Goal: Information Seeking & Learning: Understand process/instructions

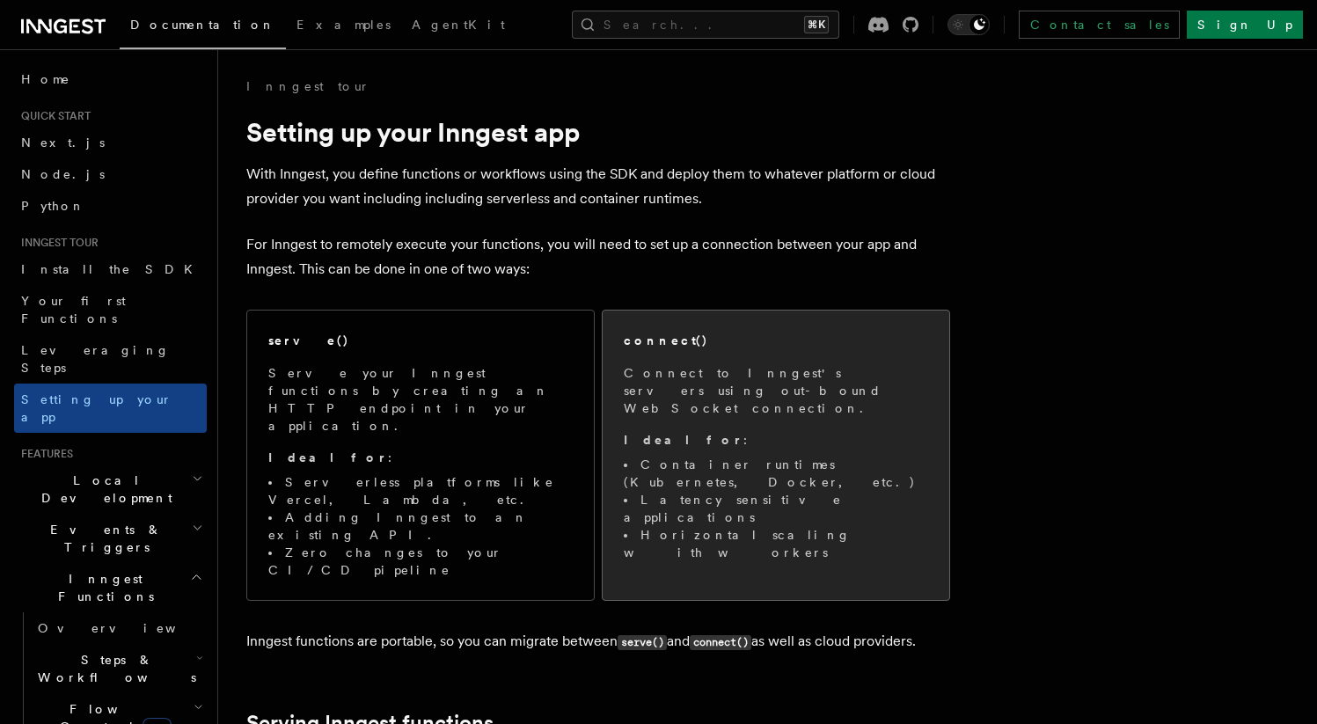
click at [830, 406] on span "Connect to Inngest's servers using out-bound WebSocket connection. Ideal for : …" at bounding box center [776, 462] width 304 height 197
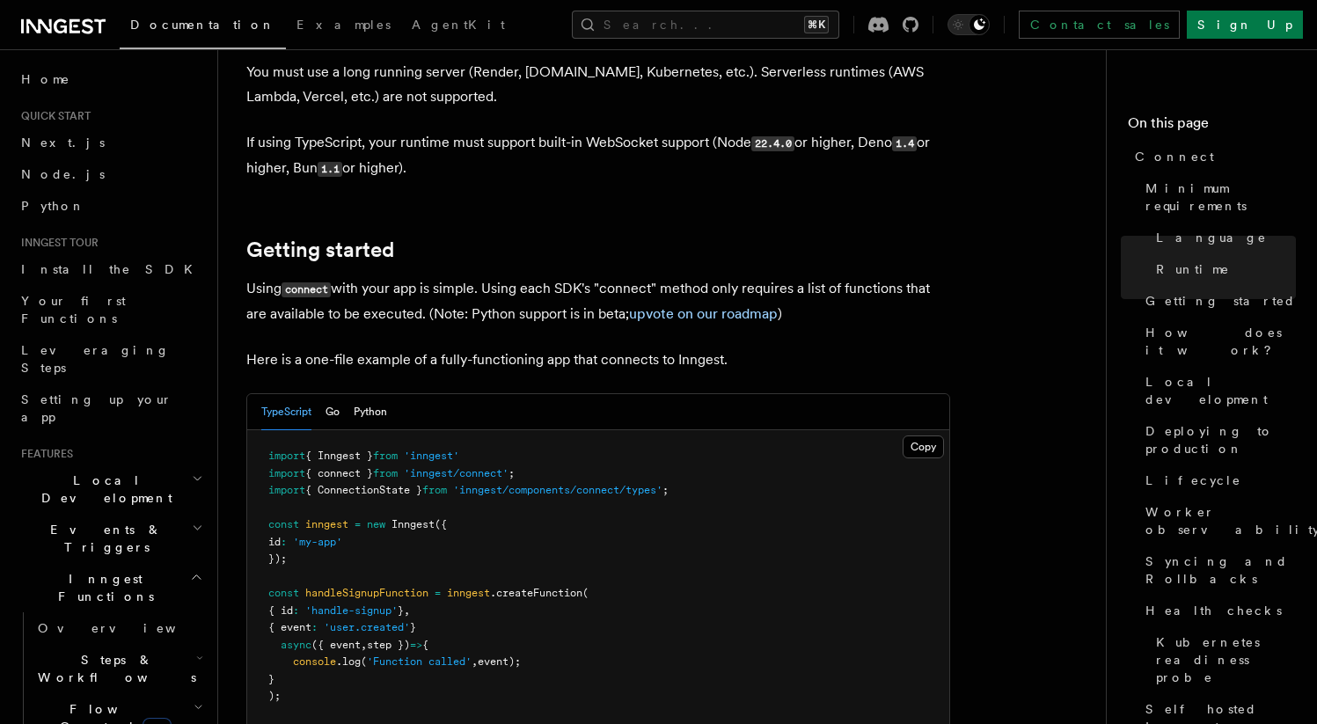
scroll to position [1010, 0]
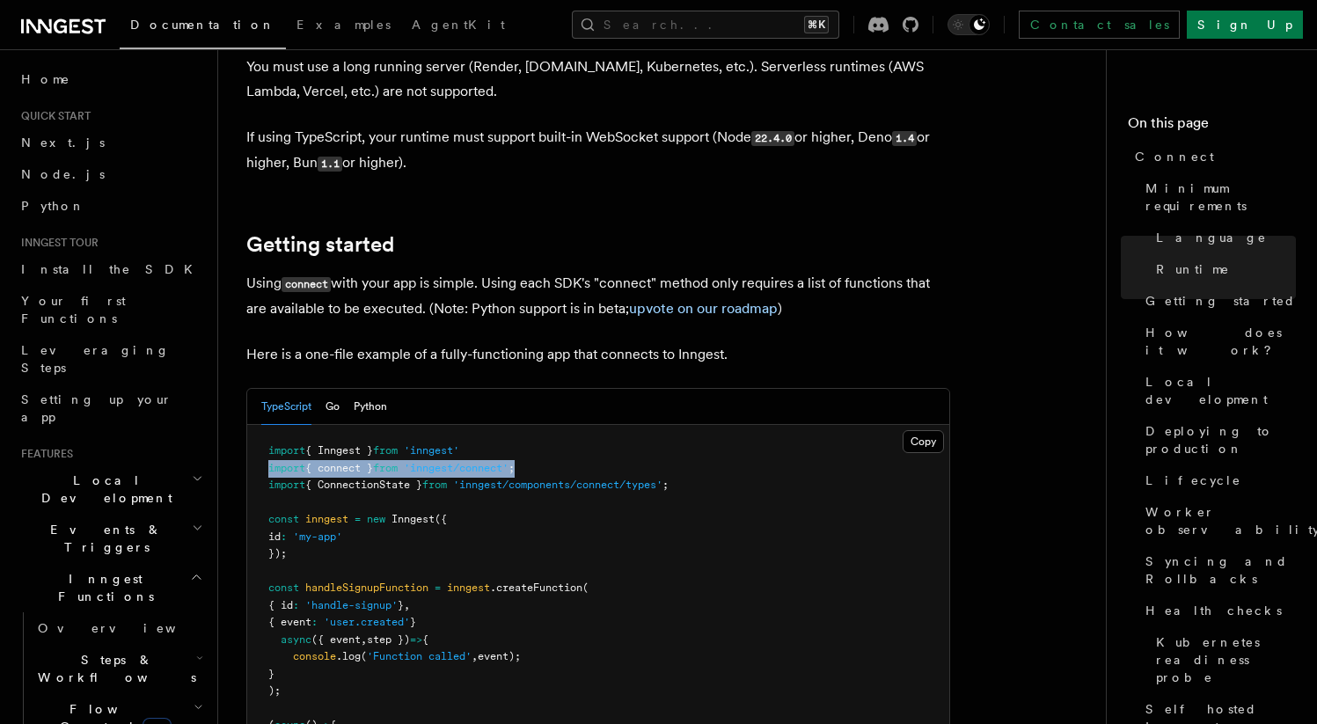
drag, startPoint x: 546, startPoint y: 400, endPoint x: 268, endPoint y: 407, distance: 277.3
click at [268, 425] on pre "import { Inngest } from 'inngest' import { connect } from 'inngest/connect' ; i…" at bounding box center [598, 640] width 702 height 430
copy span "import { connect } from 'inngest/connect' ;"
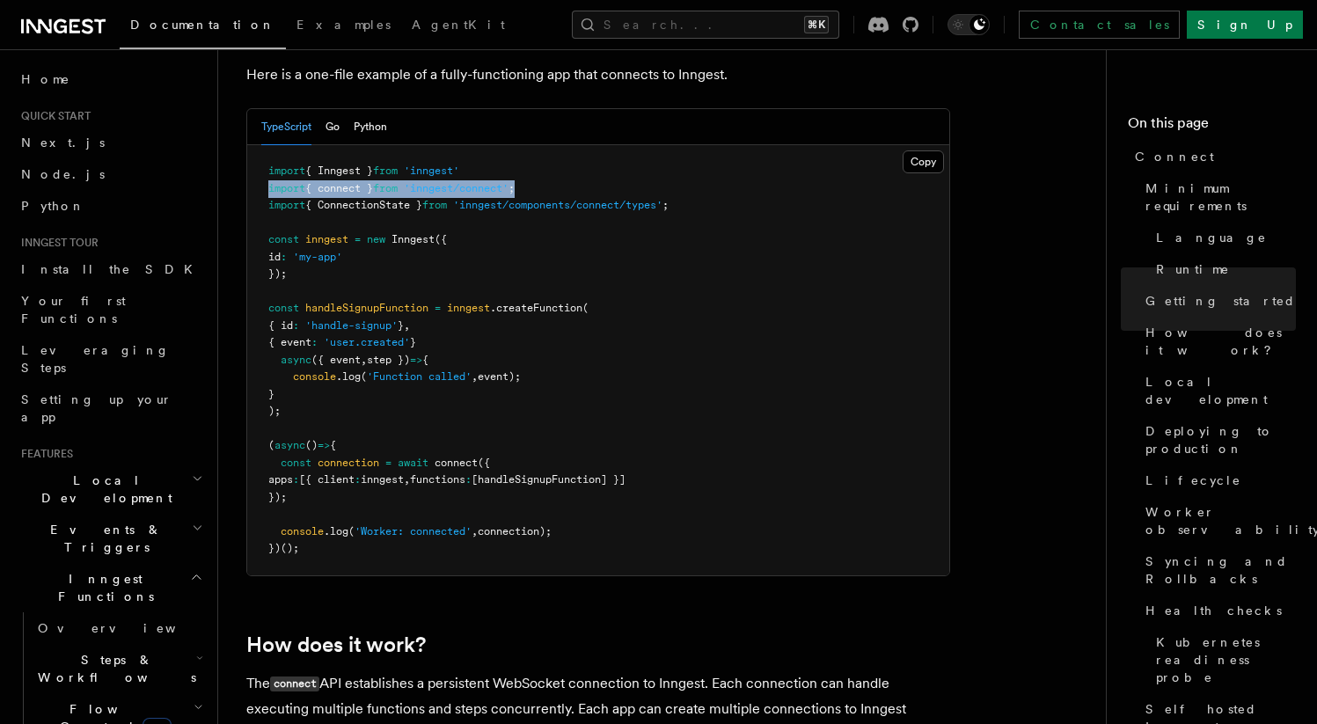
scroll to position [1307, 0]
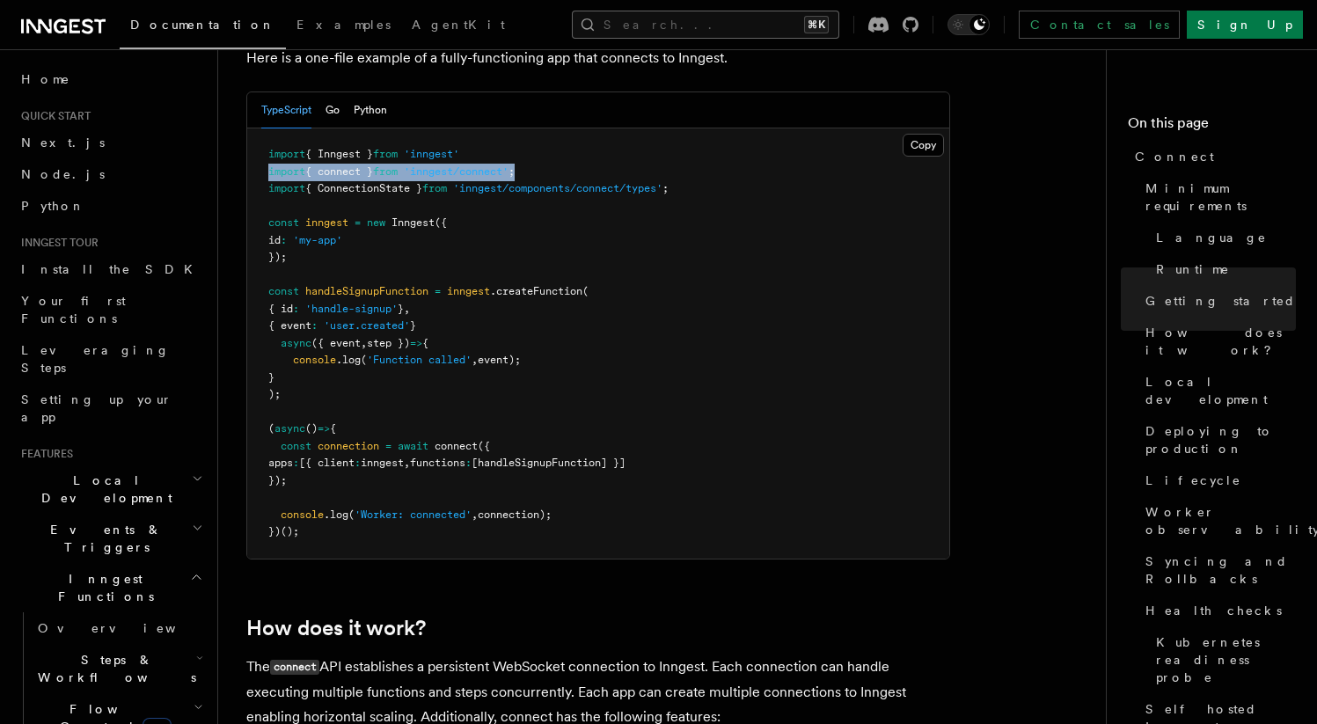
click at [839, 23] on button "Search... ⌘K" at bounding box center [706, 25] width 268 height 28
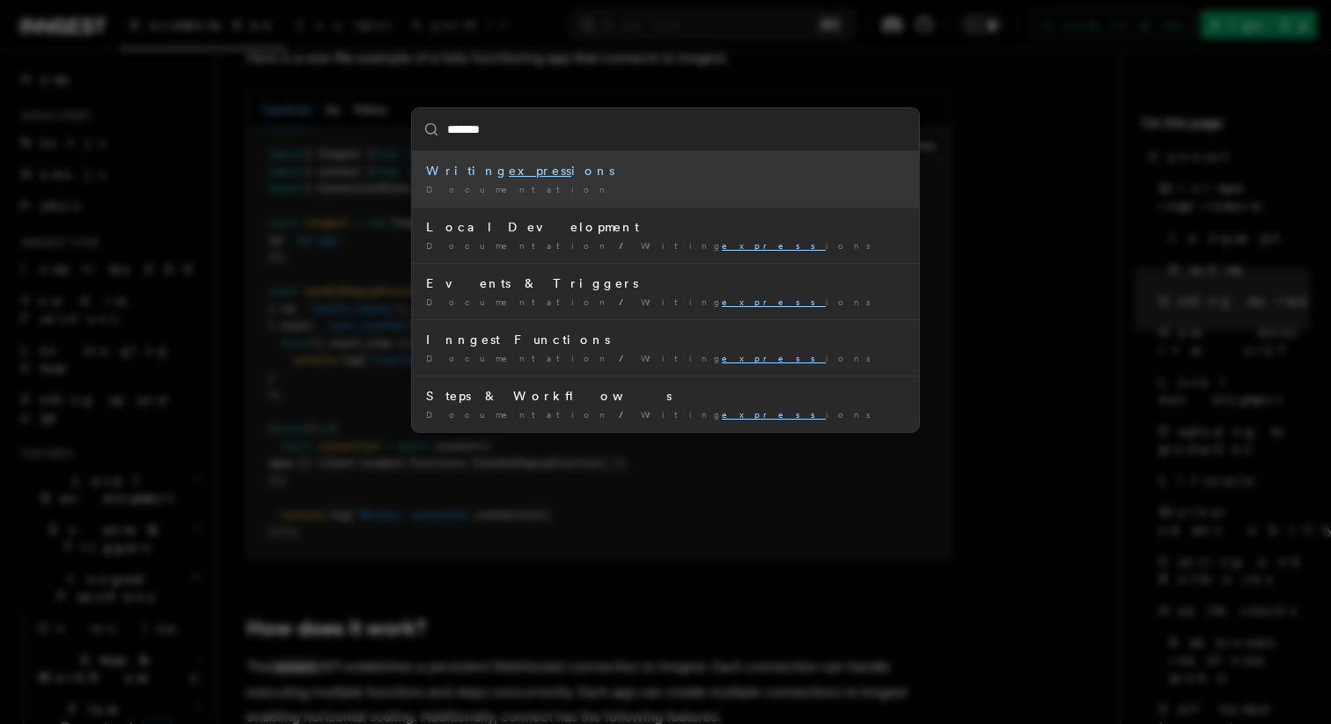
type input "*******"
click at [576, 548] on div "******* Writing express ions Documentation / Local Development Documentation / …" at bounding box center [665, 362] width 1331 height 724
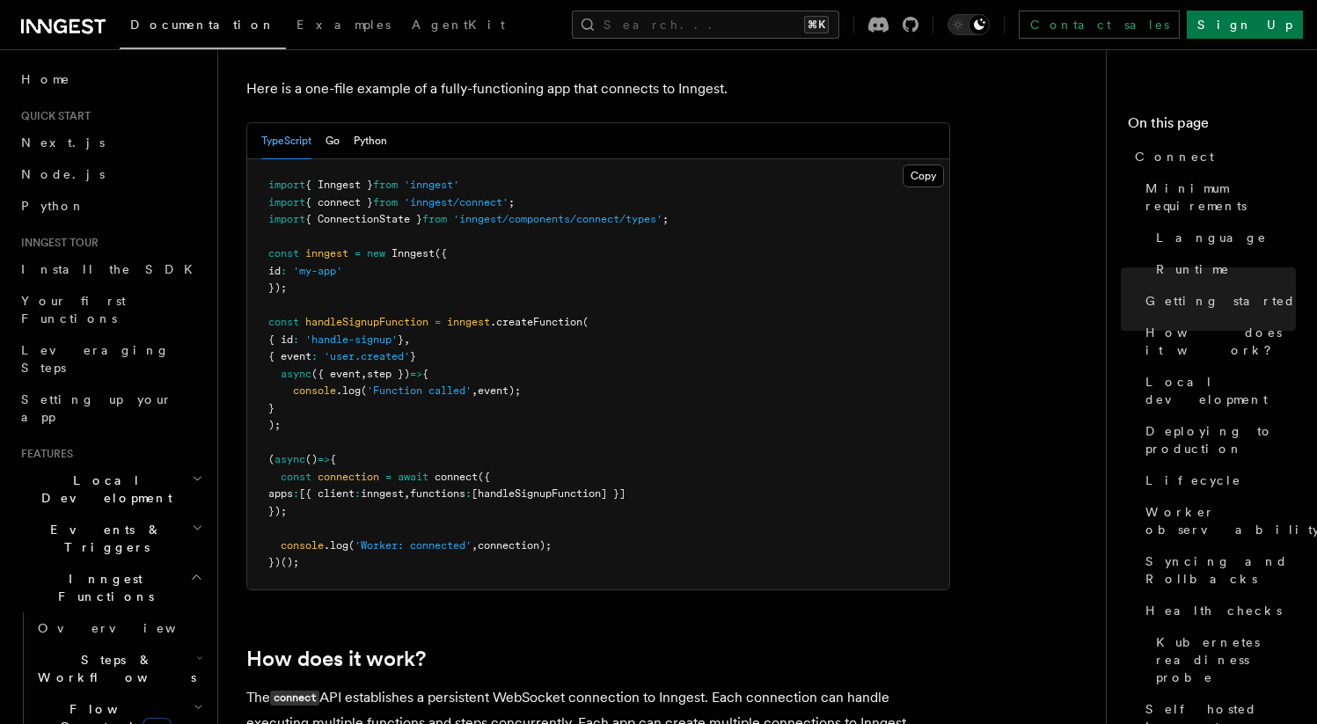
scroll to position [1277, 0]
drag, startPoint x: 378, startPoint y: 395, endPoint x: 250, endPoint y: 395, distance: 127.6
click at [250, 395] on pre "import { Inngest } from 'inngest' import { connect } from 'inngest/connect' ; i…" at bounding box center [598, 373] width 702 height 430
copy span "( async () => {"
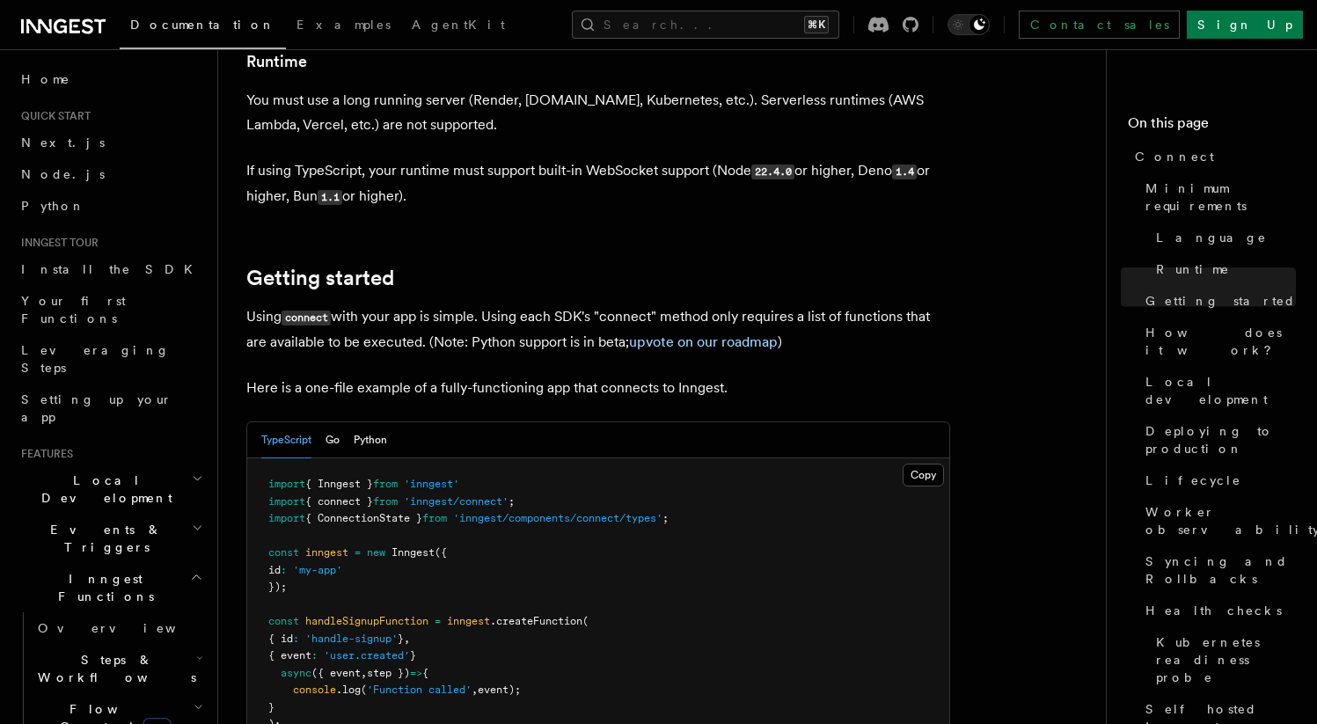
scroll to position [962, 0]
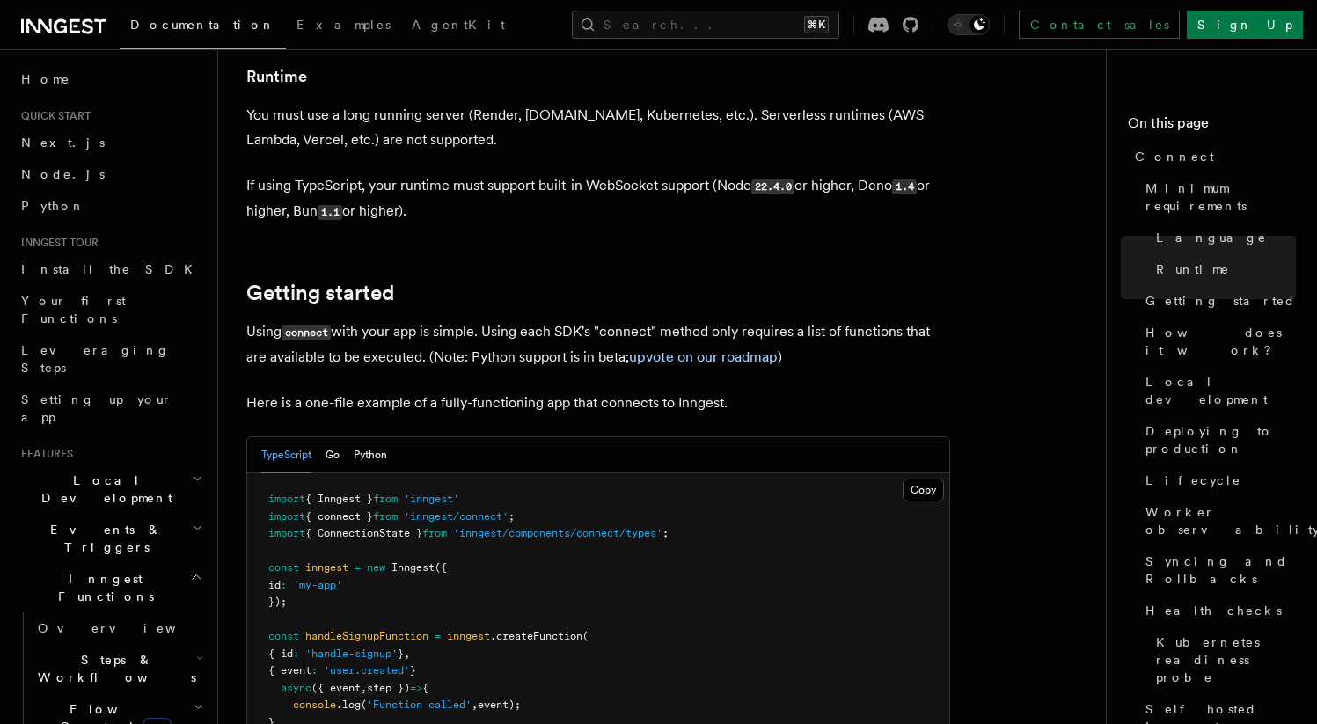
click at [742, 391] on p "Here is a one-file example of a fully-functioning app that connects to Inngest." at bounding box center [598, 403] width 704 height 25
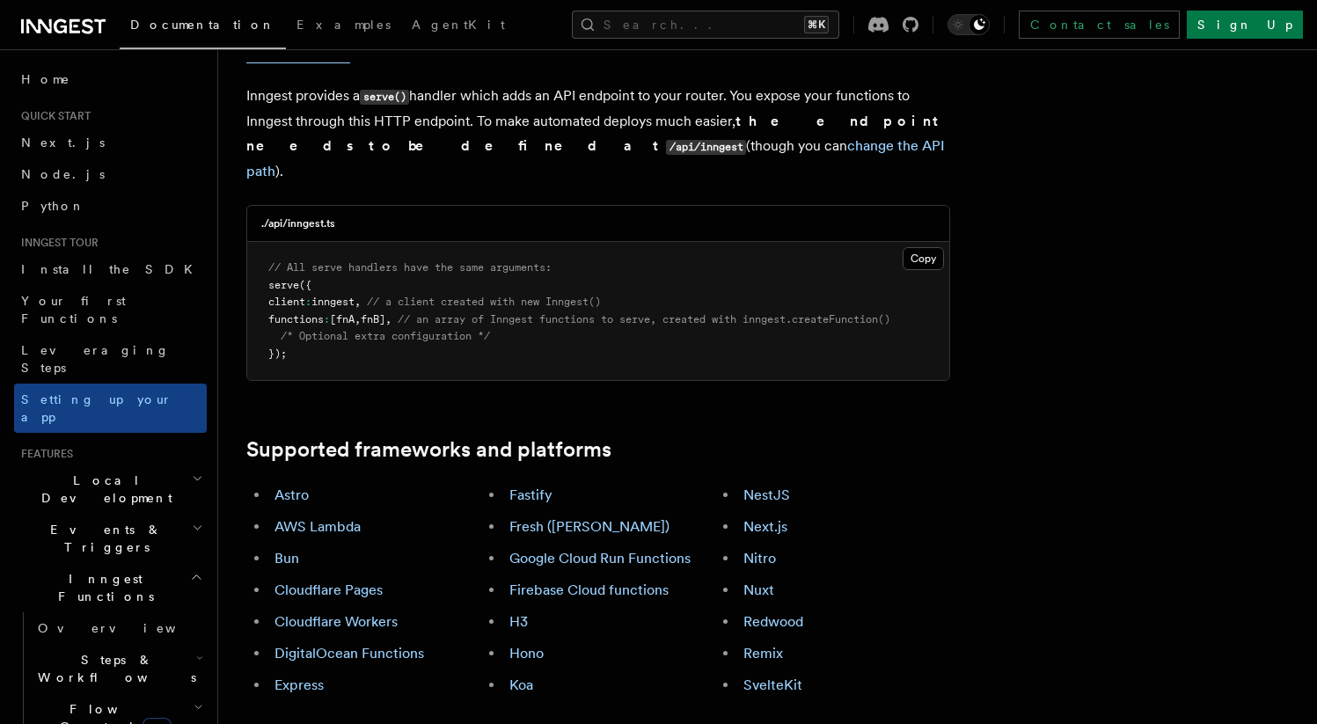
scroll to position [756, 0]
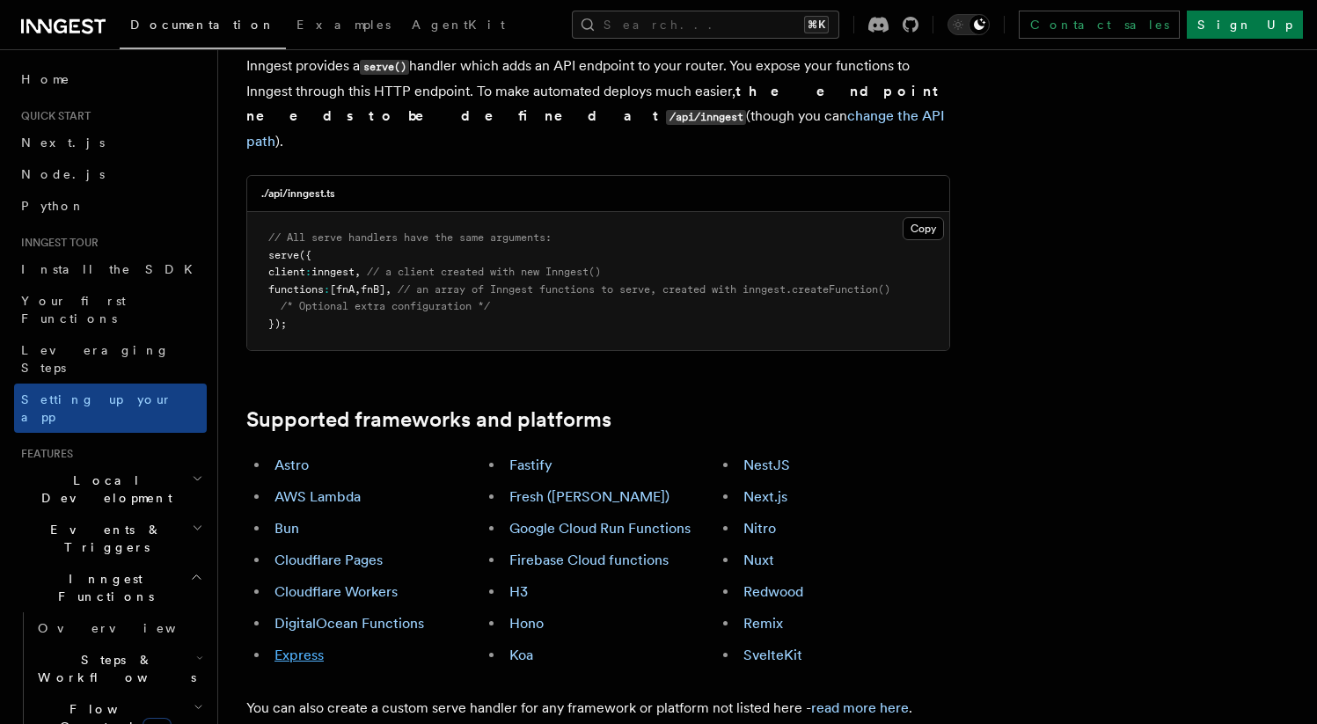
click at [304, 647] on link "Express" at bounding box center [299, 655] width 49 height 17
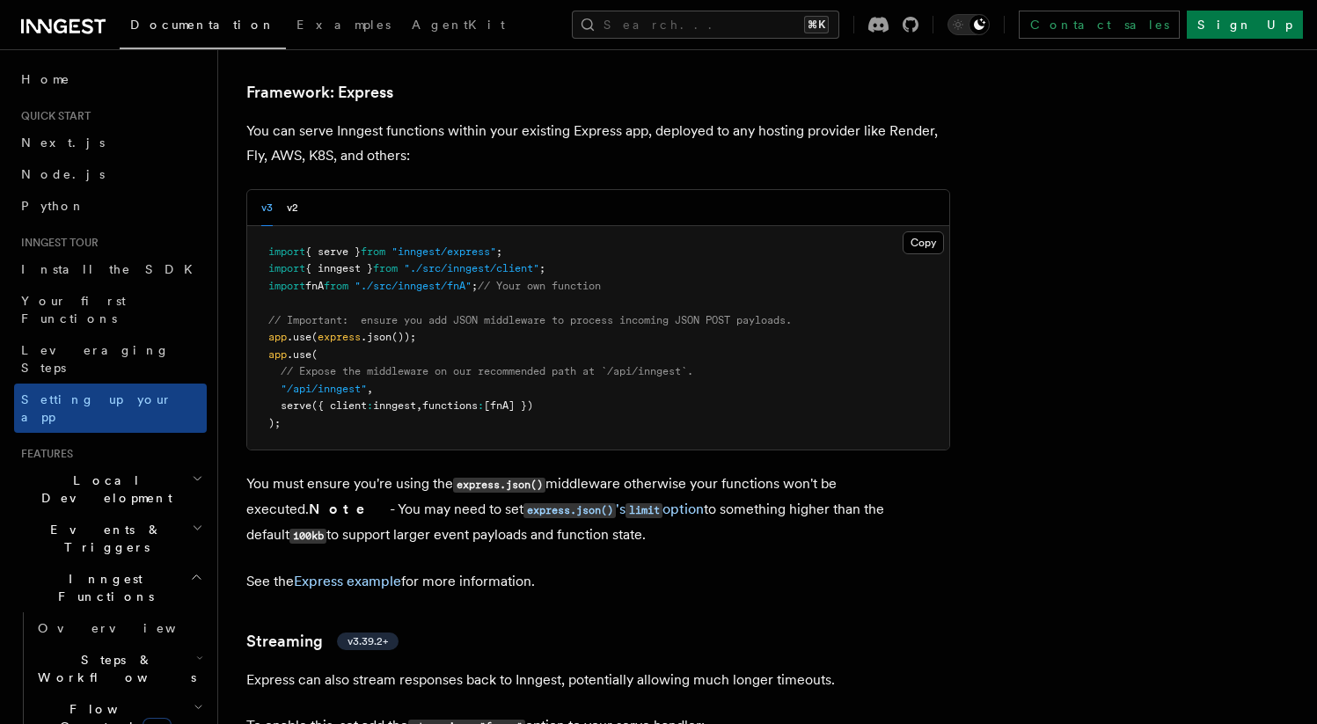
scroll to position [4611, 0]
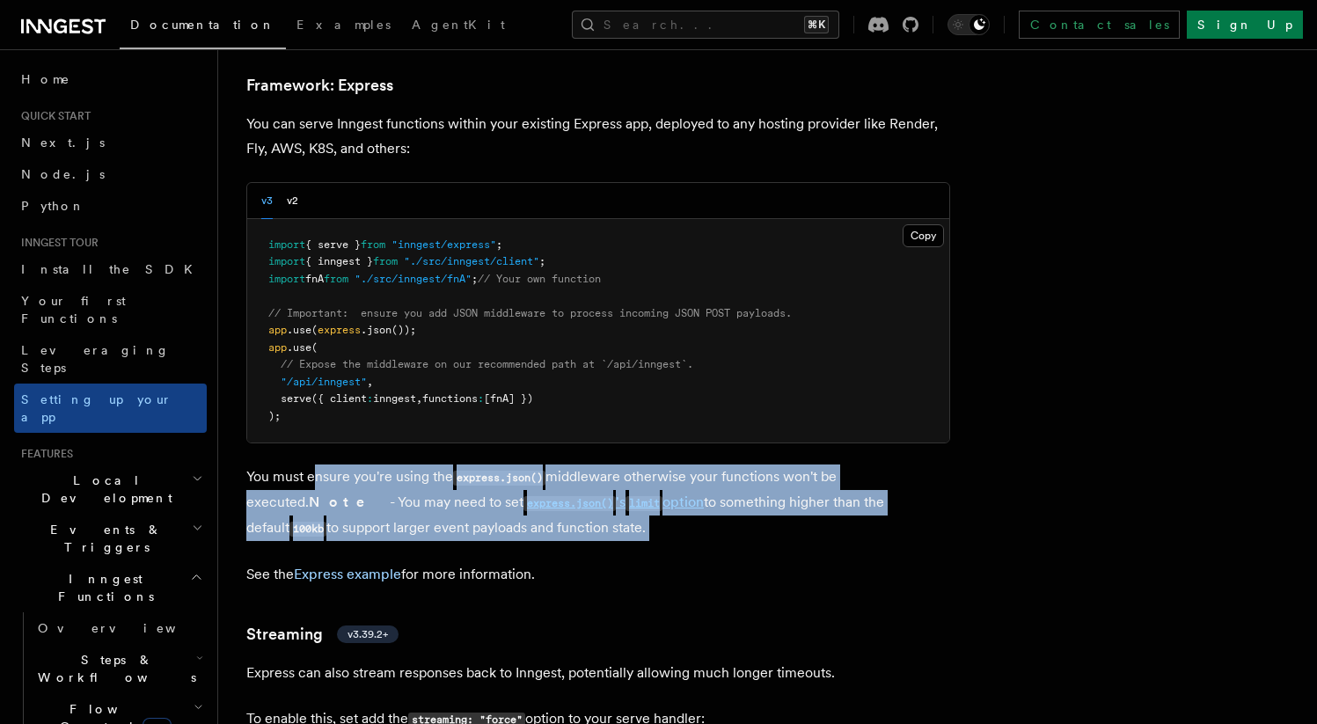
drag, startPoint x: 312, startPoint y: 405, endPoint x: 988, endPoint y: 493, distance: 682.4
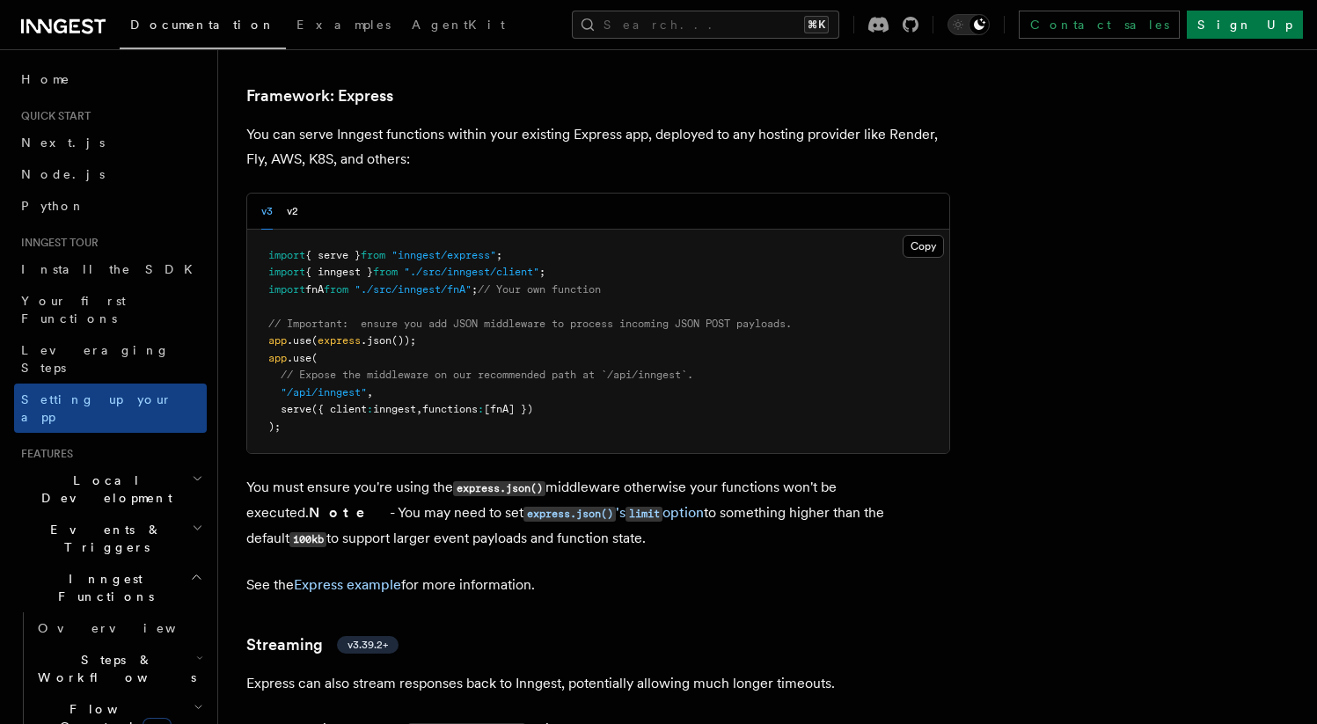
scroll to position [4600, 0]
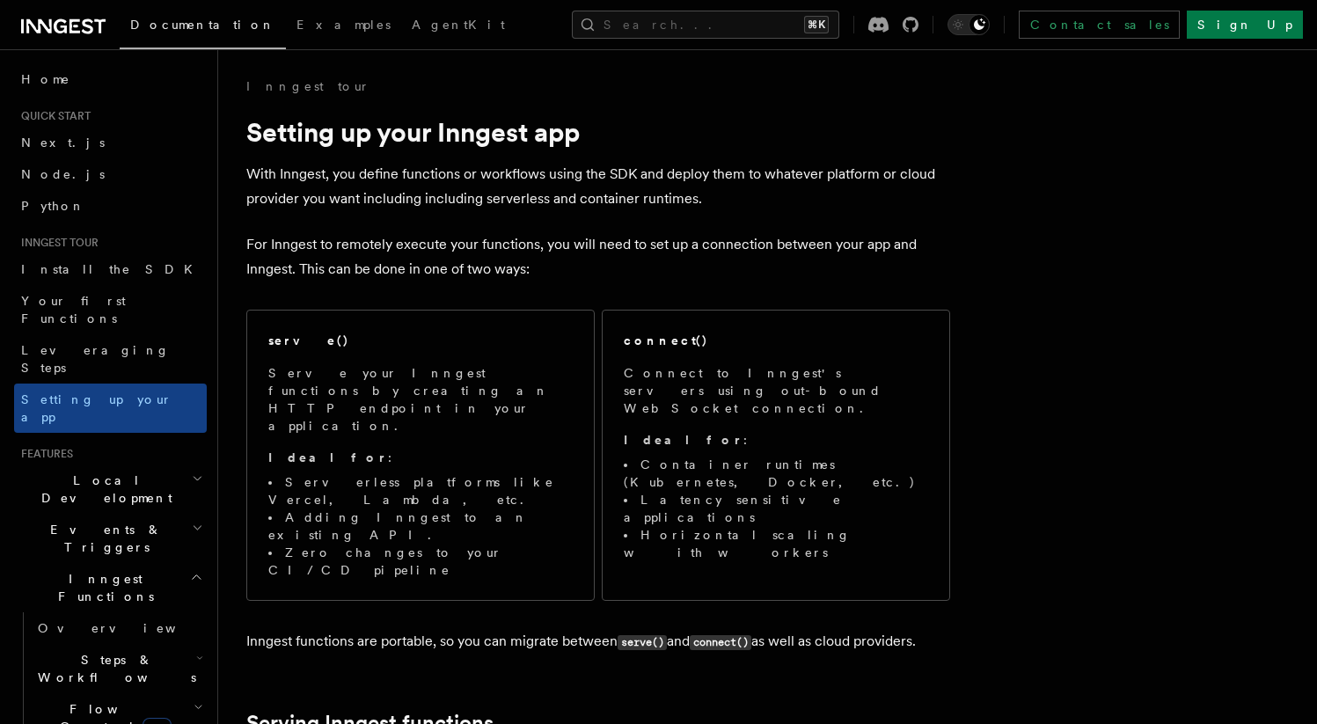
click at [96, 472] on span "Local Development" at bounding box center [103, 489] width 178 height 35
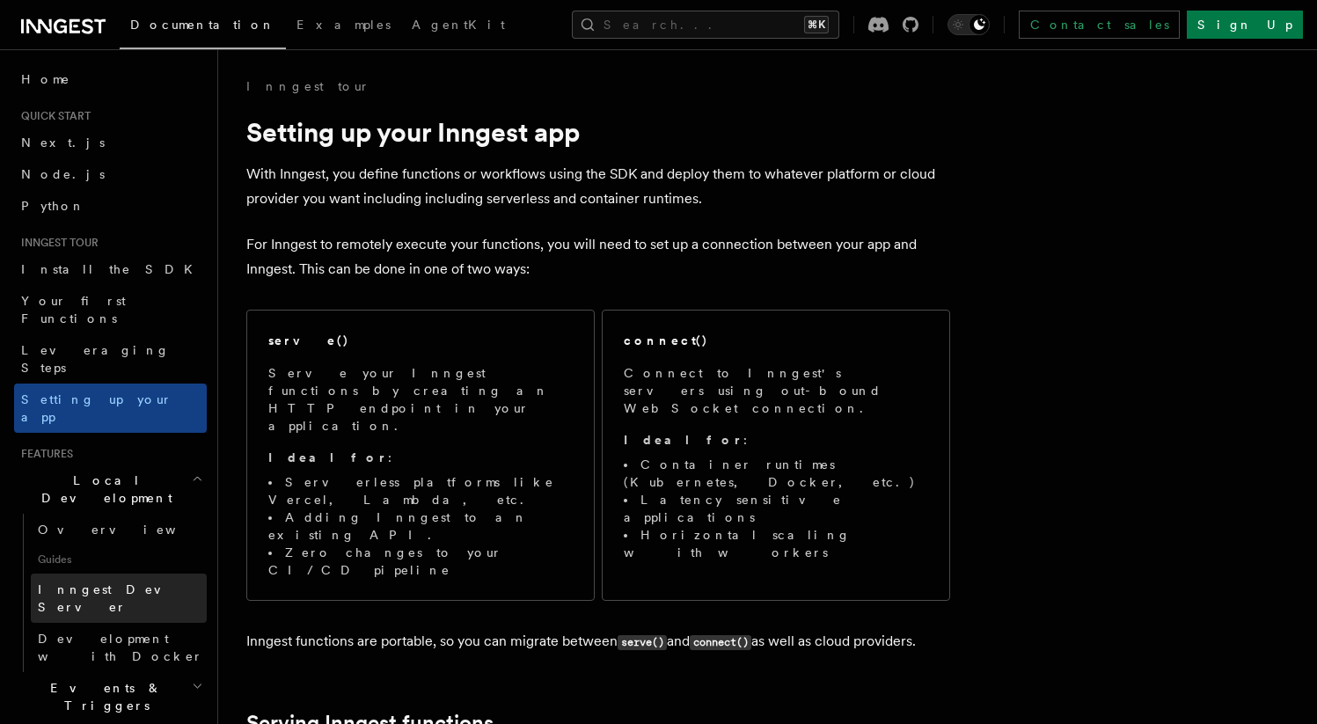
click at [98, 574] on link "Inngest Dev Server" at bounding box center [119, 598] width 176 height 49
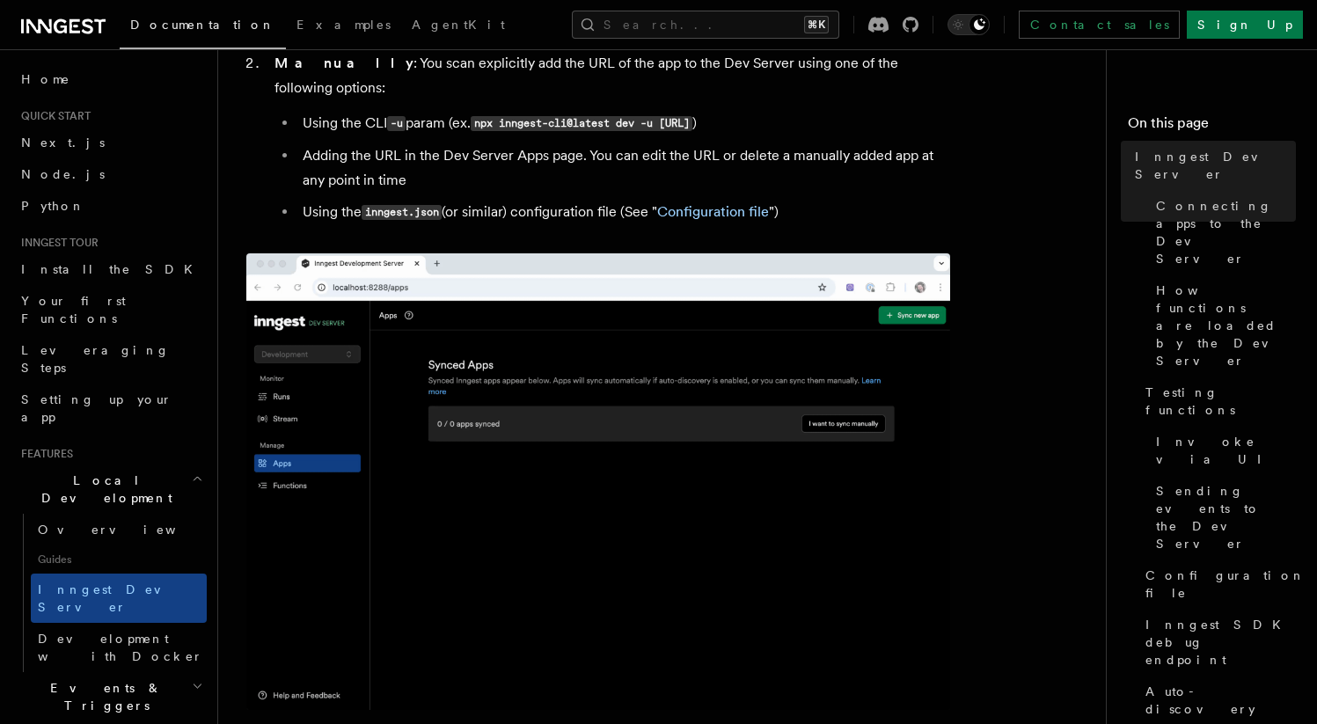
scroll to position [747, 0]
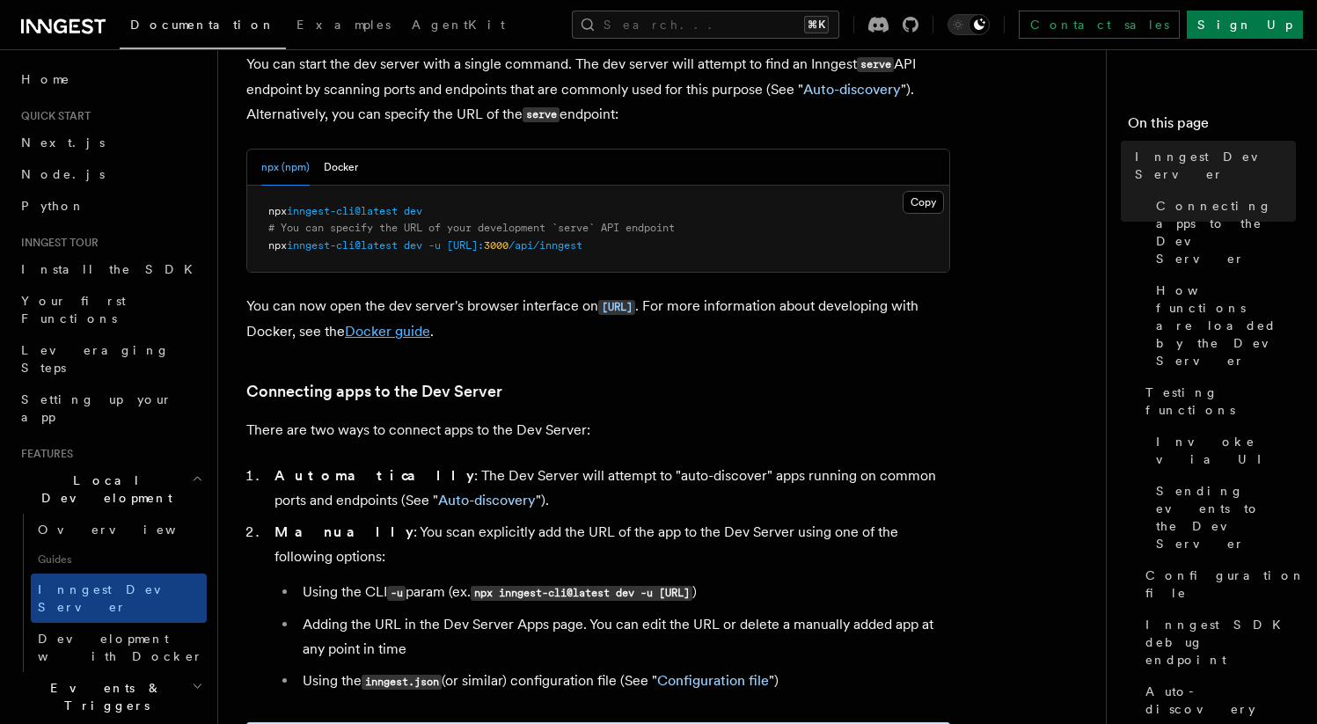
click at [430, 340] on link "Docker guide" at bounding box center [387, 331] width 85 height 17
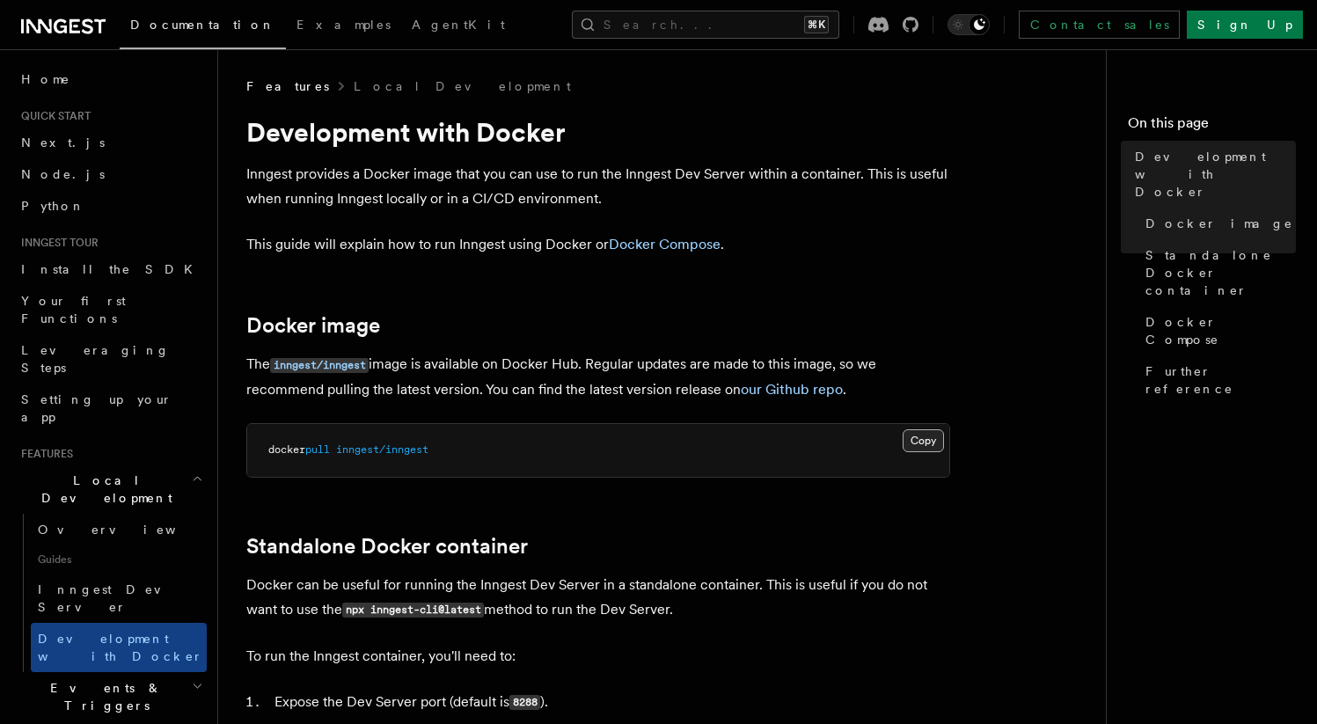
click at [918, 444] on button "Copy Copied" at bounding box center [923, 440] width 41 height 23
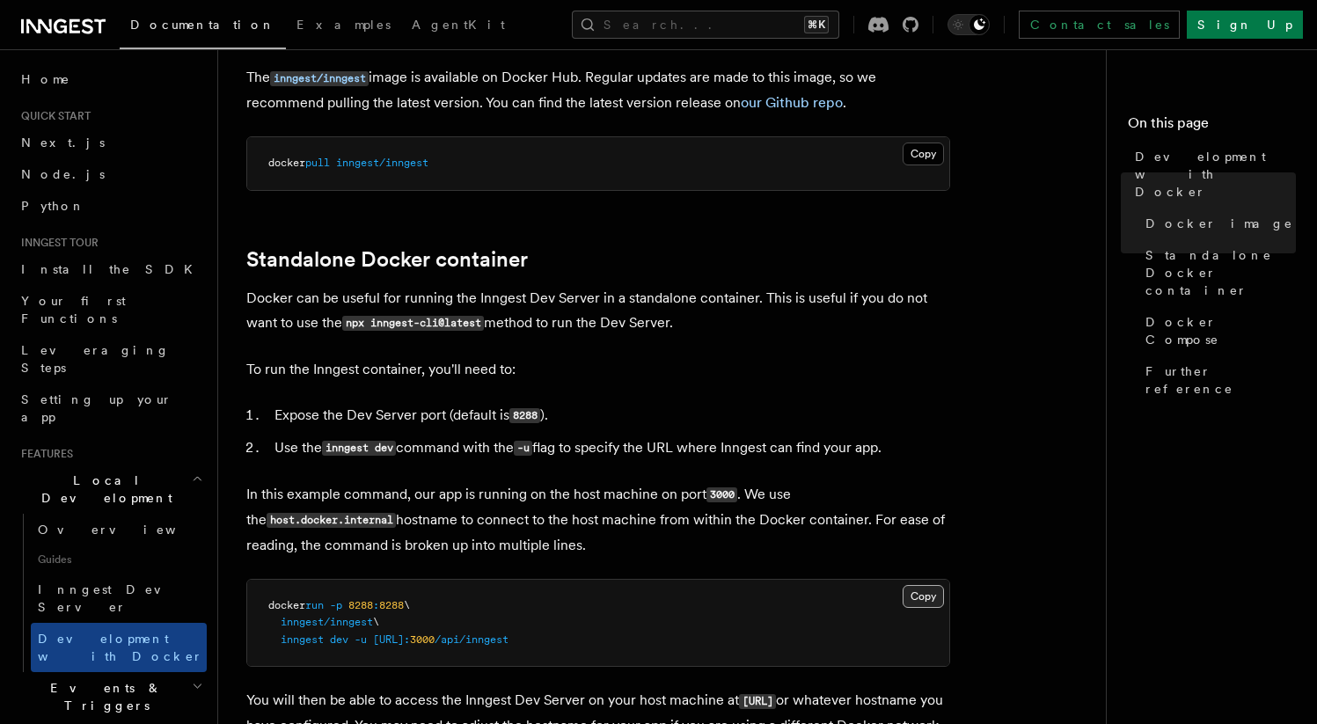
scroll to position [275, 0]
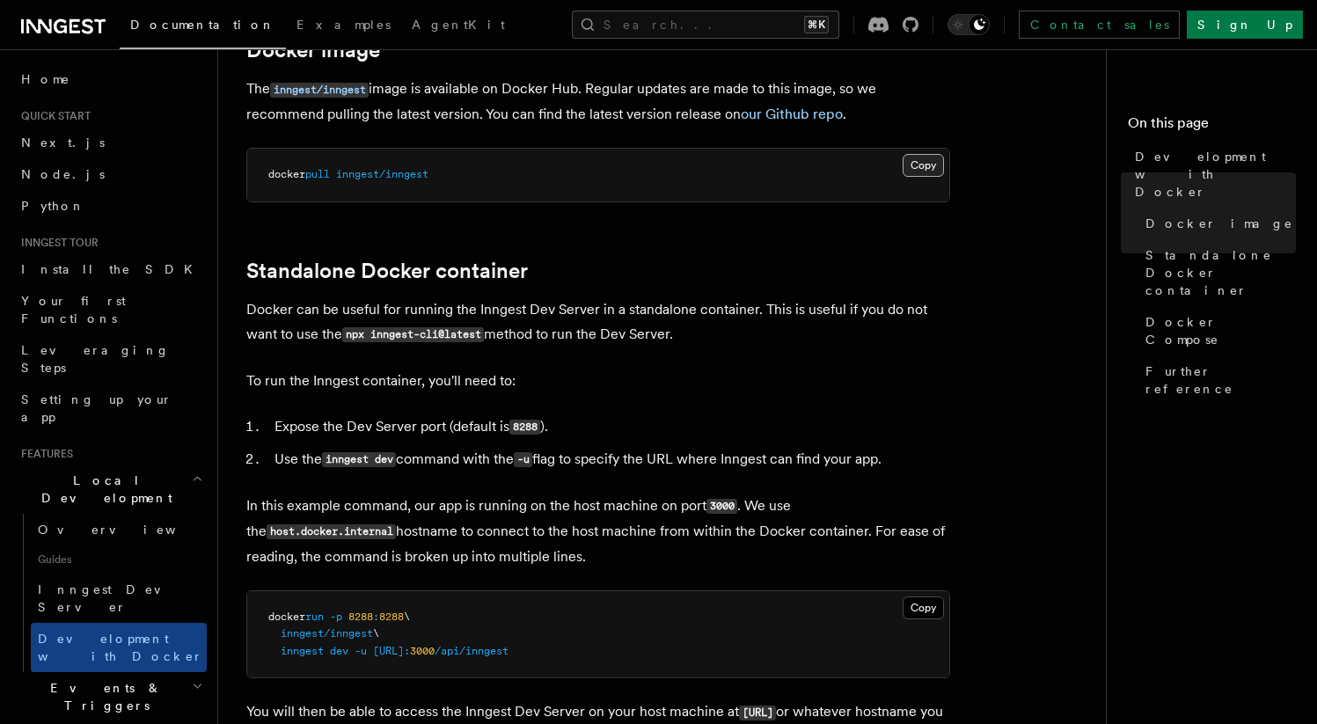
click at [927, 156] on button "Copy Copied" at bounding box center [923, 165] width 41 height 23
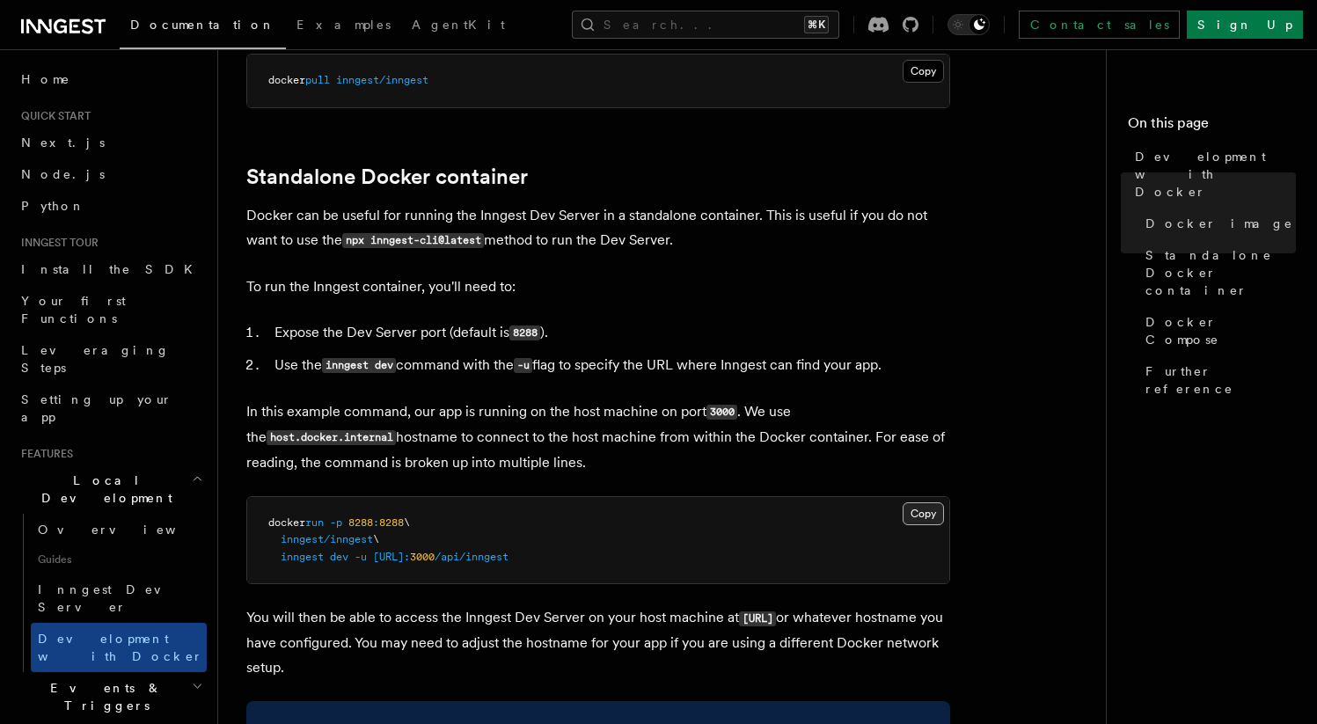
scroll to position [378, 0]
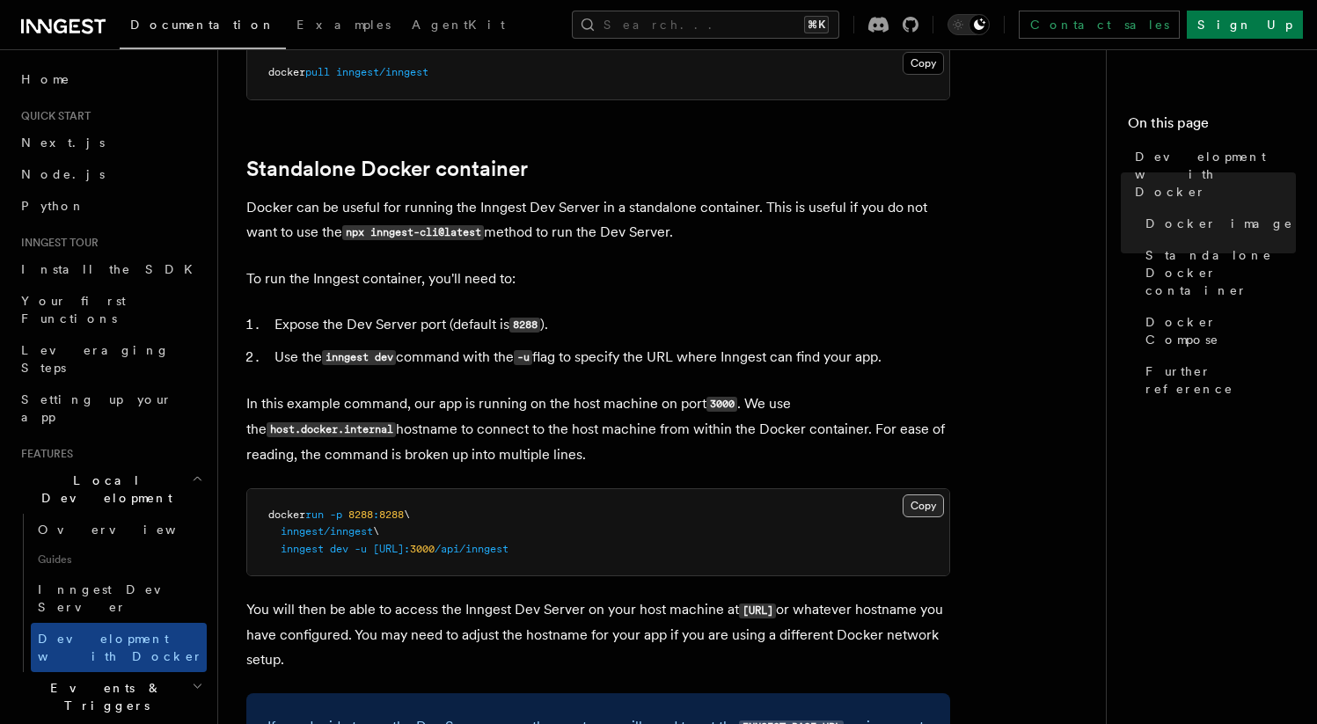
click at [935, 509] on button "Copy Copied" at bounding box center [923, 506] width 41 height 23
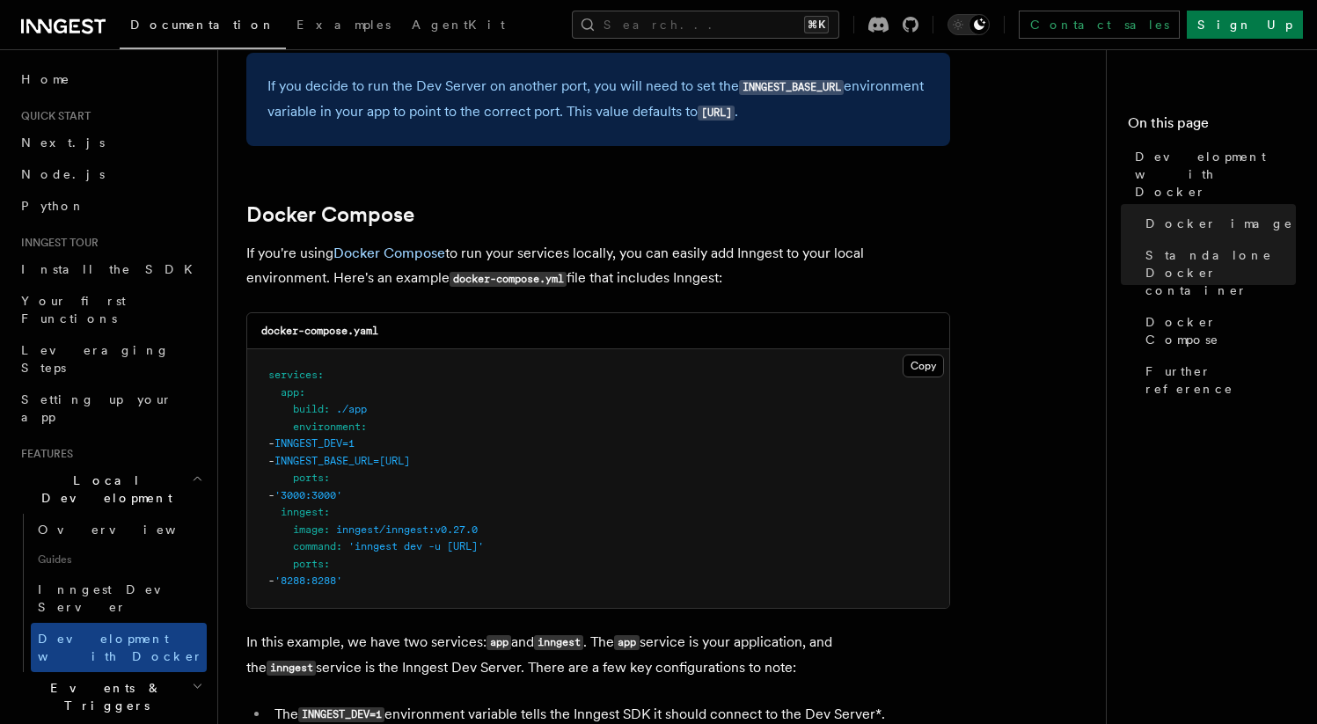
scroll to position [1027, 0]
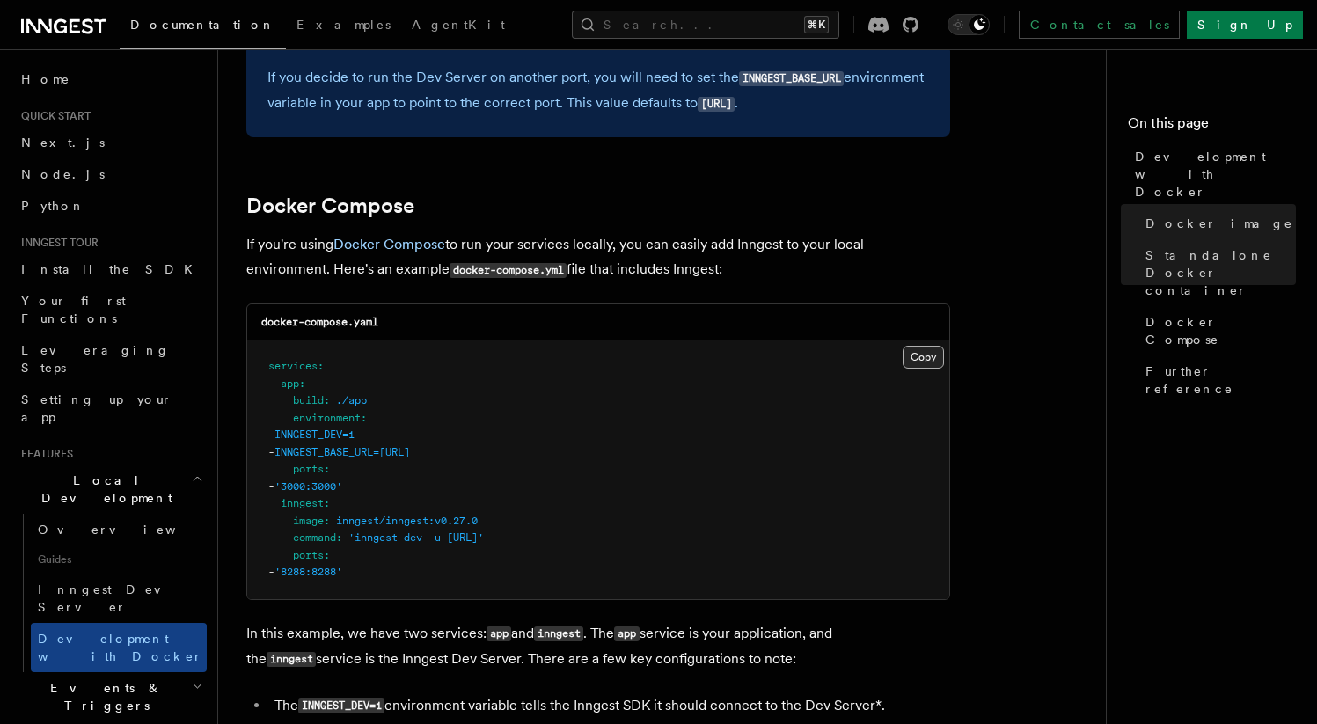
click at [930, 362] on button "Copy Copied" at bounding box center [923, 357] width 41 height 23
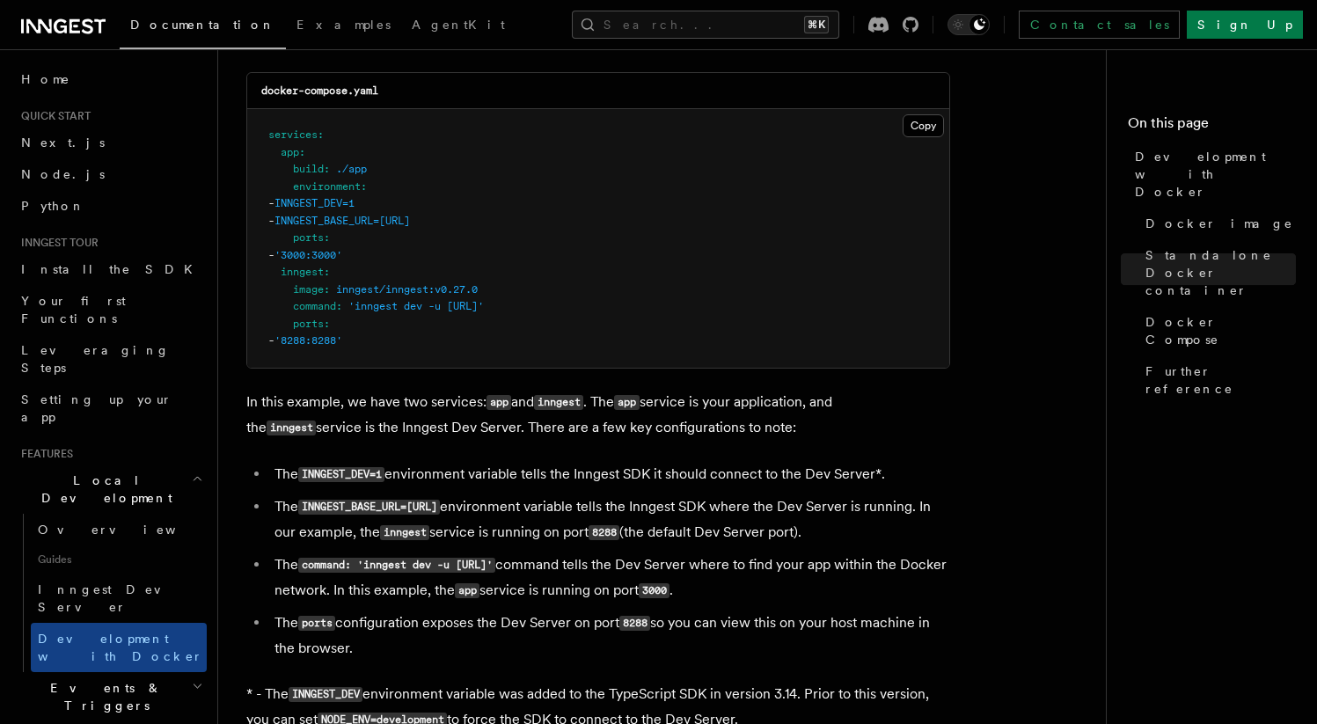
scroll to position [1265, 0]
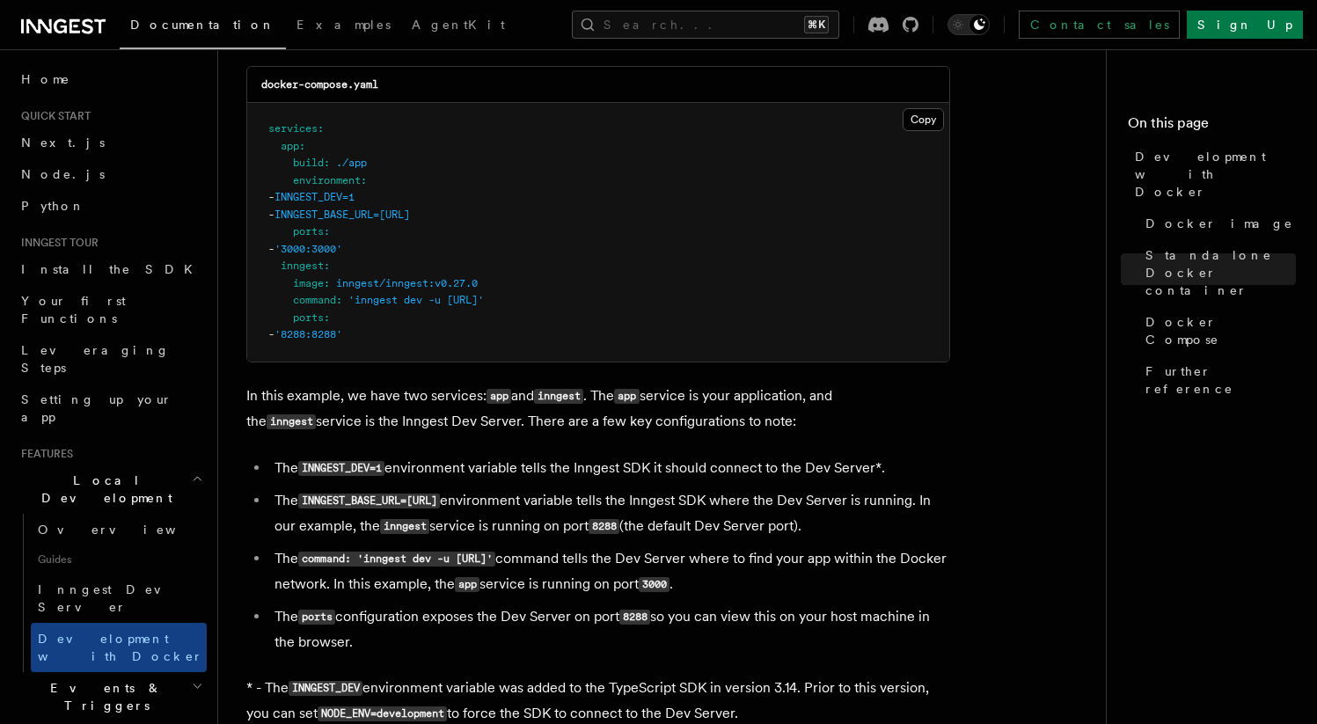
click at [341, 517] on li "The INNGEST_BASE_URL=http://inngest:8288 environment variable tells the Inngest…" at bounding box center [609, 513] width 681 height 51
drag, startPoint x: 304, startPoint y: 507, endPoint x: 534, endPoint y: 506, distance: 229.7
click at [440, 506] on code "INNGEST_BASE_URL=http://inngest:8288" at bounding box center [369, 501] width 142 height 15
copy code "INNGEST_BASE_URL=http://inngest:8288"
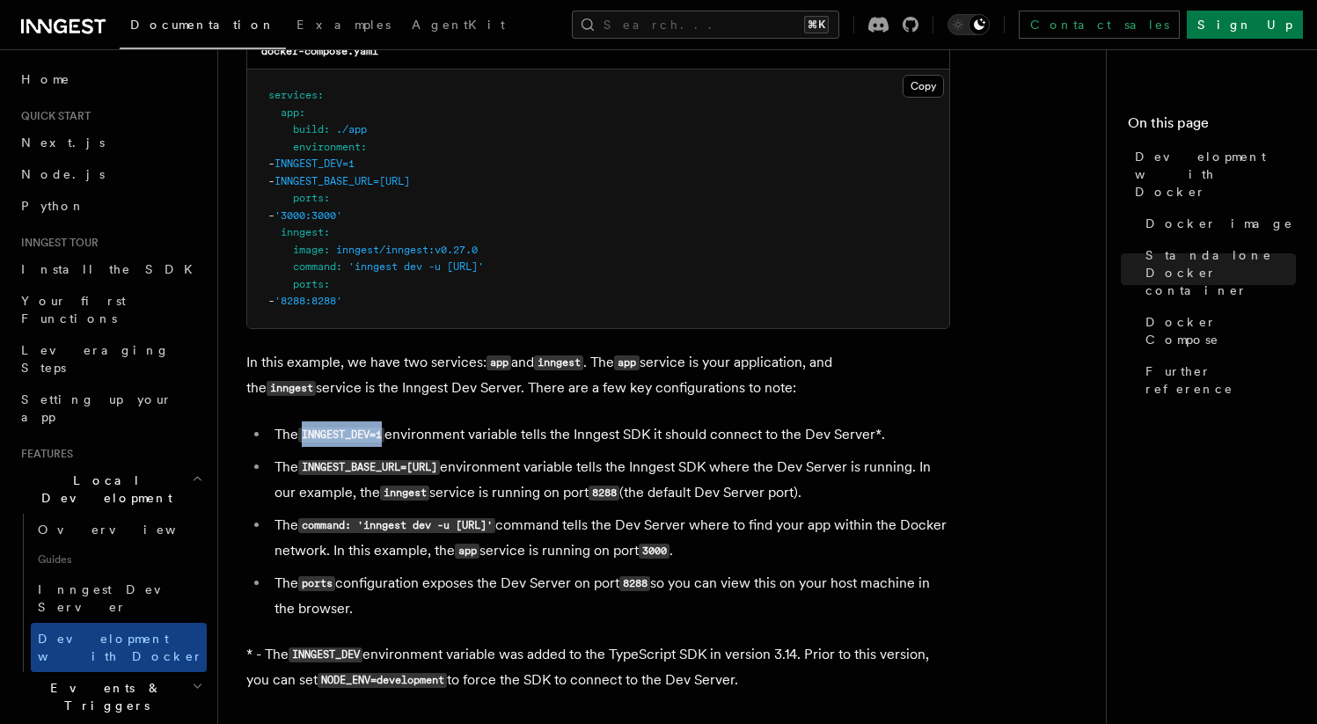
drag, startPoint x: 304, startPoint y: 440, endPoint x: 385, endPoint y: 443, distance: 81.0
click at [385, 442] on code "INNGEST_DEV=1" at bounding box center [341, 435] width 86 height 15
copy code "INNGEST_DEV=1"
